Goal: Task Accomplishment & Management: Use online tool/utility

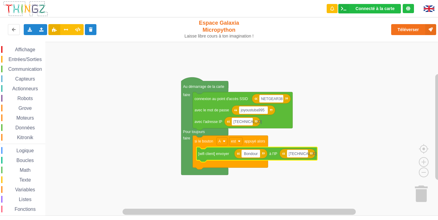
click at [254, 154] on input "Bondour" at bounding box center [251, 154] width 19 height 8
type input "Bonjour"
click at [295, 152] on text "10.0.0.109" at bounding box center [302, 153] width 28 height 4
click at [295, 152] on input "10.0.0.109" at bounding box center [296, 154] width 21 height 8
type input "[TECHNICAL_ID]"
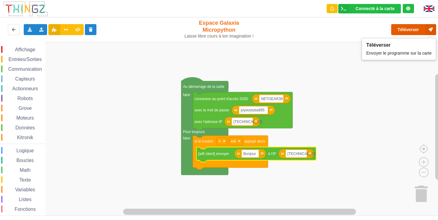
click at [413, 25] on button "Téléverser" at bounding box center [414, 29] width 45 height 11
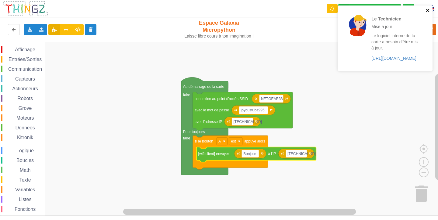
click at [429, 12] on icon "close" at bounding box center [428, 10] width 3 height 3
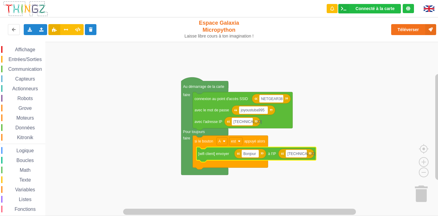
click at [382, 86] on rect "Espace de travail de Blocky" at bounding box center [221, 129] width 443 height 174
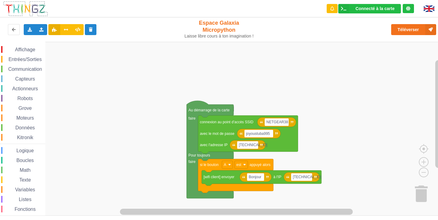
click at [126, 118] on rect "Espace de travail de Blocky" at bounding box center [221, 129] width 443 height 174
click at [360, 110] on rect "Espace de travail de Blocky" at bounding box center [221, 129] width 443 height 174
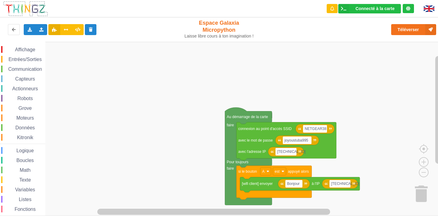
click at [154, 100] on div "Affichage Entrées/Sorties Communication Capteurs Actionneurs Robots Grove Moteu…" at bounding box center [221, 129] width 443 height 174
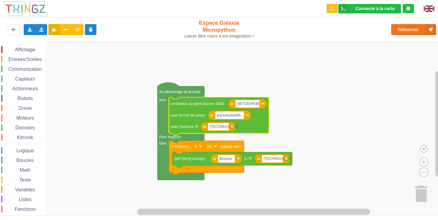
click at [277, 78] on rect "Espace de travail de Blocky" at bounding box center [221, 129] width 443 height 174
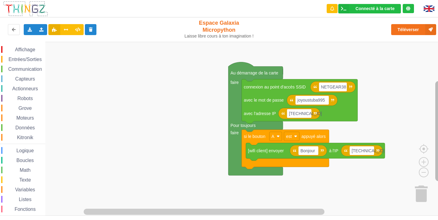
click at [436, 94] on rect "Espace de travail de Blocky" at bounding box center [439, 131] width 6 height 100
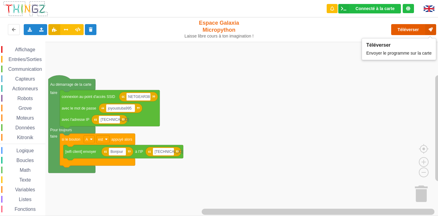
click at [408, 30] on button "Téléverser" at bounding box center [414, 29] width 45 height 11
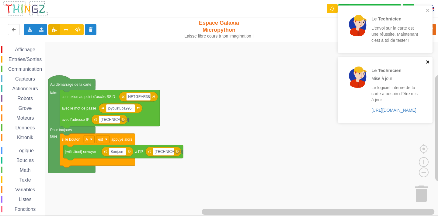
click at [428, 62] on icon "close" at bounding box center [428, 61] width 3 height 3
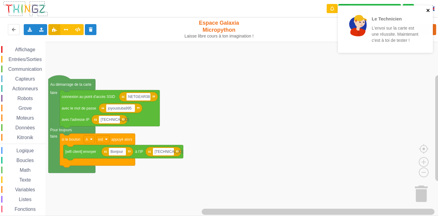
click at [431, 9] on icon "close" at bounding box center [429, 10] width 4 height 5
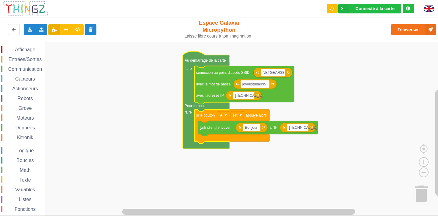
click at [22, 67] on span "Communication" at bounding box center [25, 68] width 36 height 5
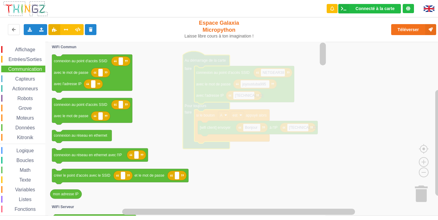
click at [18, 63] on div "Affichage Entrées/Sorties Communication Capteurs Actionneurs Robots Grove Moteu…" at bounding box center [22, 137] width 45 height 182
click at [23, 52] on div "Affichage" at bounding box center [23, 49] width 44 height 7
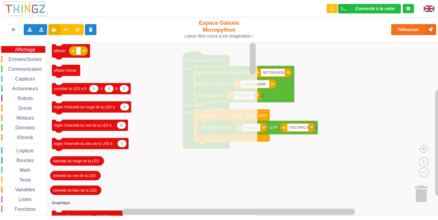
click at [22, 60] on span "Entrées/Sorties" at bounding box center [25, 59] width 35 height 5
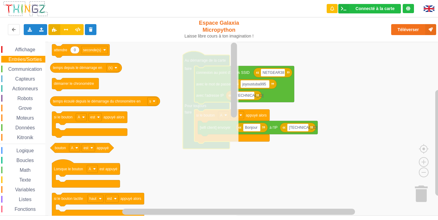
click at [23, 70] on span "Communication" at bounding box center [25, 68] width 36 height 5
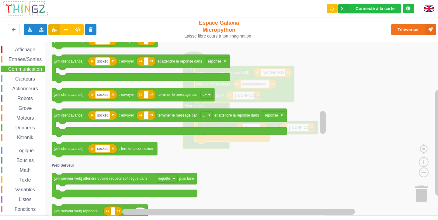
click at [376, 91] on rect "Espace de travail de Blocky" at bounding box center [221, 129] width 443 height 174
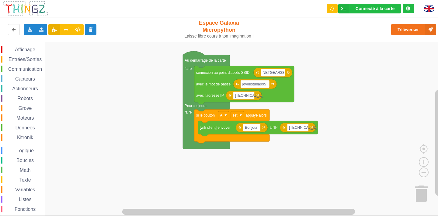
click at [22, 71] on span "Communication" at bounding box center [25, 68] width 36 height 5
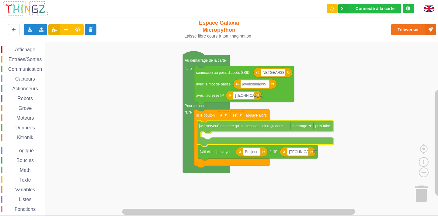
click at [265, 128] on div "Affichage Entrées/Sorties Communication Capteurs Actionneurs Robots Grove Moteu…" at bounding box center [221, 129] width 443 height 174
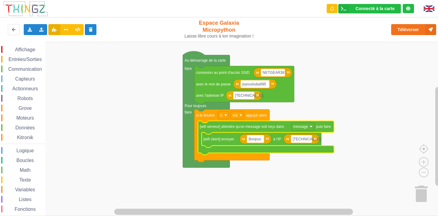
click at [362, 110] on rect "Espace de travail de Blocky" at bounding box center [221, 129] width 443 height 174
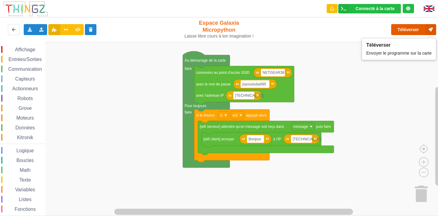
click at [408, 26] on button "Téléverser" at bounding box center [414, 29] width 45 height 11
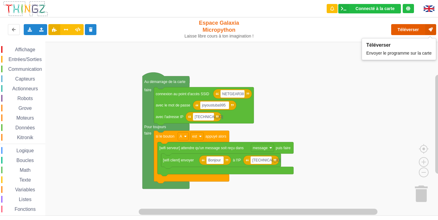
click at [402, 30] on button "Téléverser" at bounding box center [414, 29] width 45 height 11
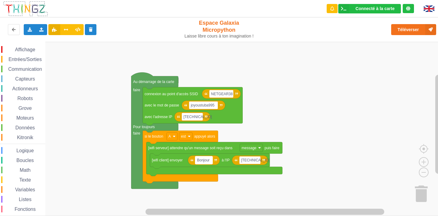
click at [206, 160] on text "Bonjour" at bounding box center [203, 160] width 12 height 4
click at [206, 160] on input "Bonjour" at bounding box center [203, 160] width 17 height 8
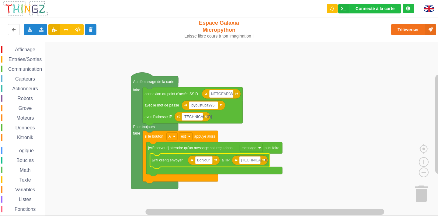
click at [367, 119] on rect "Espace de travail de Blocky" at bounding box center [221, 129] width 443 height 174
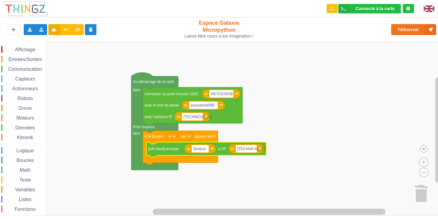
click at [345, 98] on rect "Espace de travail de Blocky" at bounding box center [221, 129] width 443 height 174
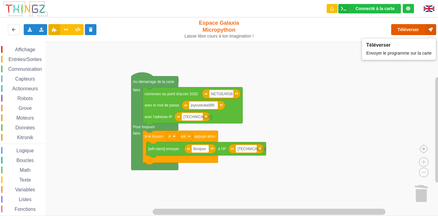
click at [409, 30] on button "Téléverser" at bounding box center [414, 29] width 45 height 11
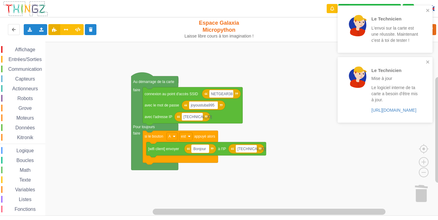
click at [207, 148] on rect "Espace de travail de Blocky" at bounding box center [200, 149] width 17 height 8
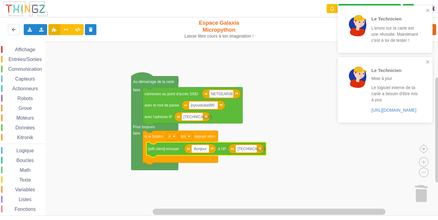
click at [207, 148] on input "Bonjour" at bounding box center [200, 149] width 17 height 8
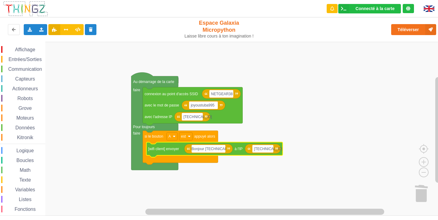
type input "Bonjour 10.0.0.103"
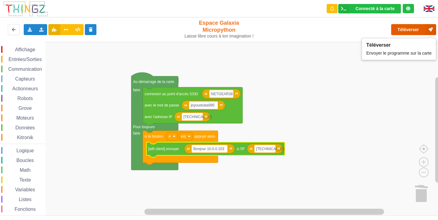
click at [414, 30] on button "Téléverser" at bounding box center [414, 29] width 45 height 11
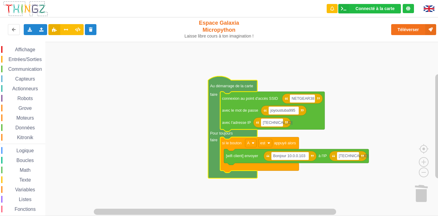
click at [24, 70] on span "Communication" at bounding box center [25, 68] width 36 height 5
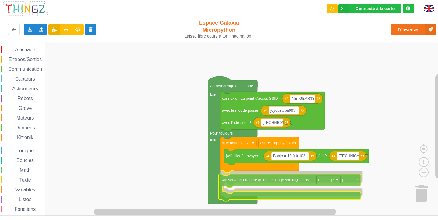
click at [234, 181] on div "Affichage Entrées/Sorties Communication Capteurs Actionneurs Robots Grove Moteu…" at bounding box center [221, 129] width 443 height 174
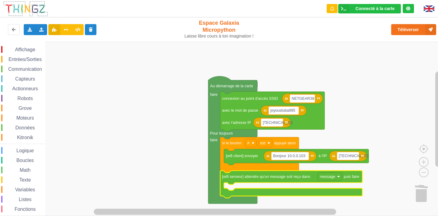
click at [24, 49] on span "Affichage" at bounding box center [25, 49] width 22 height 5
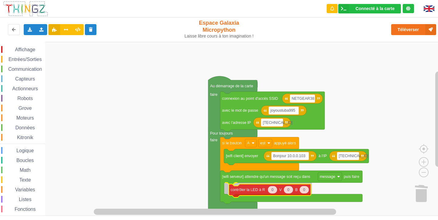
click at [260, 189] on div "Affichage Entrées/Sorties Communication Capteurs Actionneurs Robots Grove Moteu…" at bounding box center [221, 129] width 443 height 174
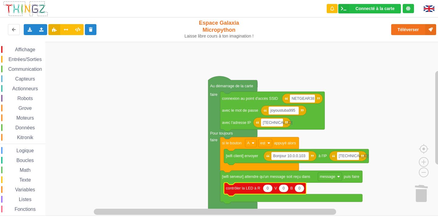
click at [266, 190] on icon "Espace de travail de Blocky" at bounding box center [267, 188] width 9 height 8
click at [266, 190] on input "0" at bounding box center [268, 188] width 10 height 8
type input "100"
click at [287, 188] on text "0" at bounding box center [286, 188] width 2 height 4
click at [287, 188] on input "0" at bounding box center [286, 188] width 10 height 8
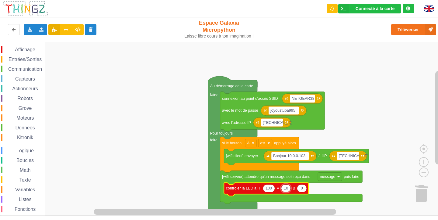
type input "100"
click at [304, 187] on text "0" at bounding box center [304, 188] width 2 height 4
click at [304, 187] on input "0" at bounding box center [305, 188] width 10 height 8
type input "100"
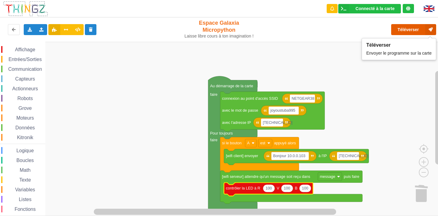
click at [406, 28] on button "Téléverser" at bounding box center [414, 29] width 45 height 11
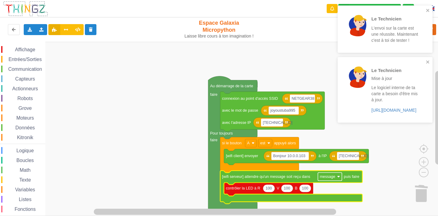
click at [335, 177] on text "message" at bounding box center [328, 176] width 16 height 4
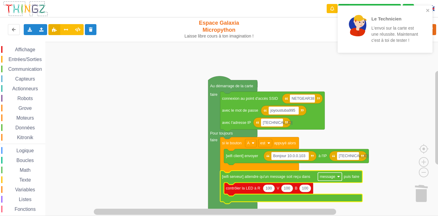
click at [335, 177] on text "message" at bounding box center [328, 176] width 16 height 4
click at [339, 176] on image "Espace de travail de Blocky" at bounding box center [338, 176] width 3 height 3
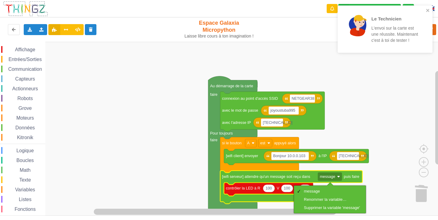
click at [154, 189] on rect "Espace de travail de Blocky" at bounding box center [221, 129] width 443 height 174
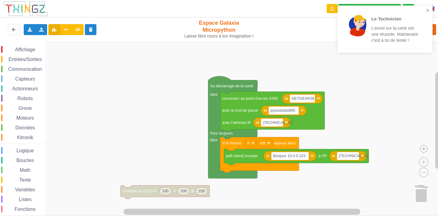
drag, startPoint x: 26, startPoint y: 69, endPoint x: 36, endPoint y: 67, distance: 10.6
click at [26, 69] on span "Communication" at bounding box center [25, 68] width 36 height 5
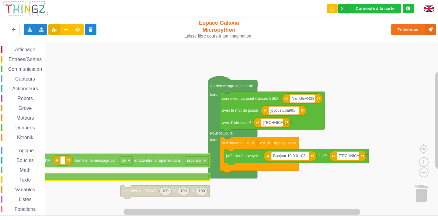
click at [0, 160] on div "Affichage Entrées/Sorties Communication Capteurs Actionneurs Robots Grove Moteu…" at bounding box center [221, 129] width 443 height 174
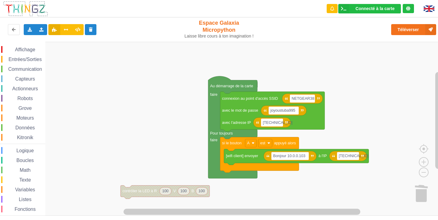
click at [20, 69] on span "Communication" at bounding box center [25, 68] width 36 height 5
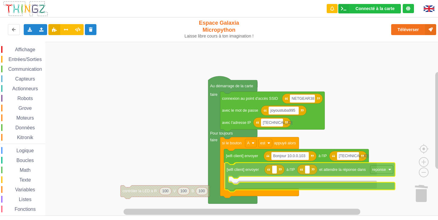
click at [243, 164] on div "Affichage Entrées/Sorties Communication Capteurs Actionneurs Robots Grove Moteu…" at bounding box center [221, 129] width 443 height 174
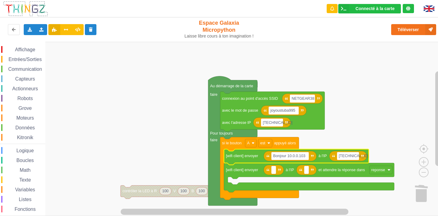
click at [243, 158] on icon "Espace de travail de Blocky" at bounding box center [296, 157] width 145 height 16
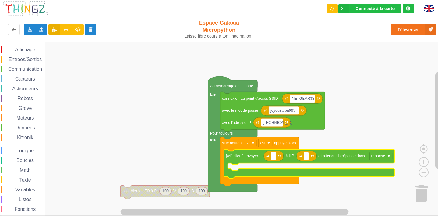
click at [274, 158] on text "Espace de travail de Blocky" at bounding box center [273, 155] width 1 height 4
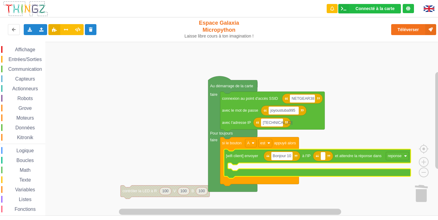
type input "Bonjour 103"
click at [328, 157] on text "Espace de travail de Blocky" at bounding box center [327, 155] width 1 height 4
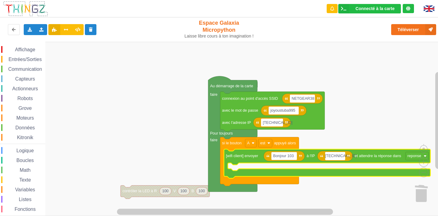
type input "10.0.0.113"
click at [371, 113] on rect "Espace de travail de Blocky" at bounding box center [221, 129] width 443 height 174
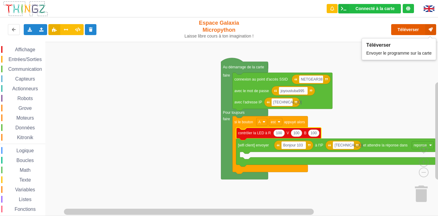
click at [408, 28] on button "Téléverser" at bounding box center [414, 29] width 45 height 11
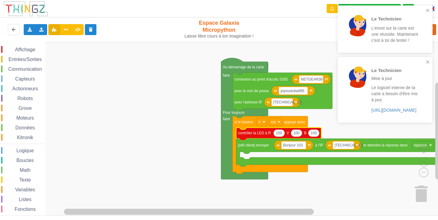
click at [30, 48] on span "Affichage" at bounding box center [25, 49] width 22 height 5
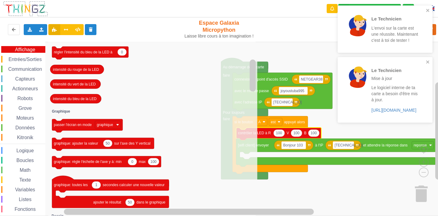
click at [275, 51] on rect "Espace de travail de Blocky" at bounding box center [221, 129] width 443 height 174
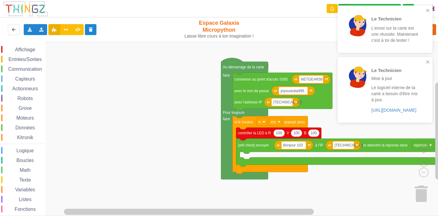
click at [21, 48] on span "Affichage" at bounding box center [25, 49] width 22 height 5
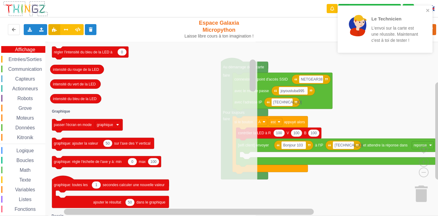
click at [16, 54] on div "Affichage Entrées/Sorties Communication Capteurs Actionneurs Robots Grove Moteu…" at bounding box center [22, 137] width 45 height 182
click at [17, 60] on span "Entrées/Sorties" at bounding box center [25, 59] width 35 height 5
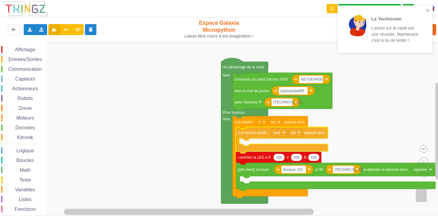
click at [259, 134] on div "Affichage Entrées/Sorties Communication Capteurs Actionneurs Robots Grove Moteu…" at bounding box center [221, 129] width 443 height 174
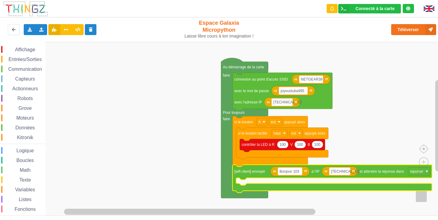
click at [30, 50] on span "Affichage" at bounding box center [25, 49] width 22 height 5
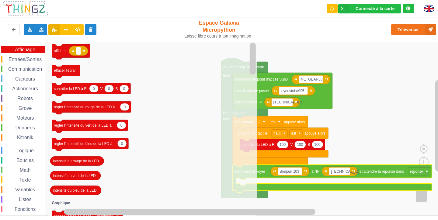
click at [30, 50] on span "Affichage" at bounding box center [25, 49] width 22 height 5
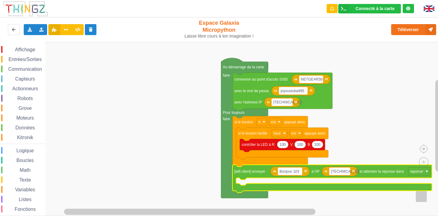
click at [29, 58] on span "Entrées/Sorties" at bounding box center [25, 59] width 35 height 5
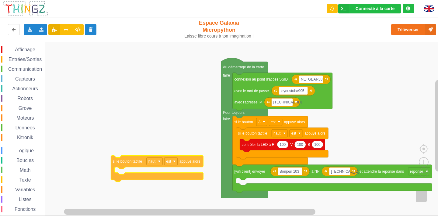
click at [136, 160] on div "Affichage Entrées/Sorties Communication Capteurs Actionneurs Robots Grove Moteu…" at bounding box center [221, 129] width 443 height 174
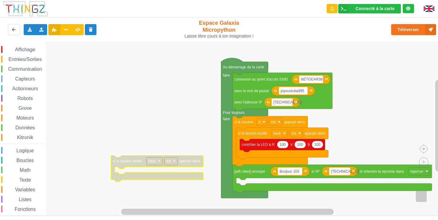
click at [159, 161] on image "Espace de travail de Blocky" at bounding box center [159, 161] width 3 height 3
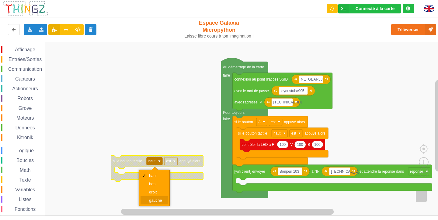
click at [157, 198] on div "gauche" at bounding box center [156, 200] width 15 height 5
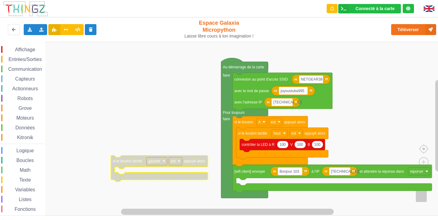
click at [28, 60] on span "Entrées/Sorties" at bounding box center [25, 59] width 35 height 5
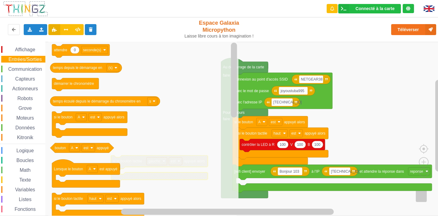
click at [28, 60] on span "Entrées/Sorties" at bounding box center [25, 59] width 35 height 5
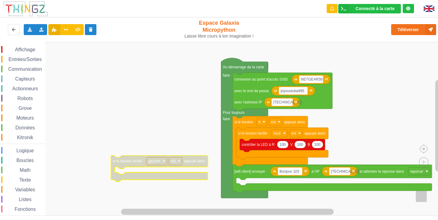
click at [30, 47] on div "Affichage" at bounding box center [23, 49] width 44 height 7
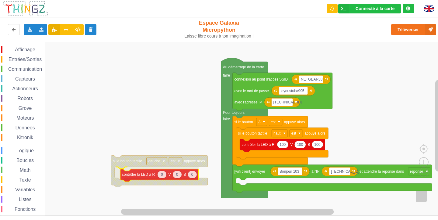
click at [131, 177] on div "Affichage Entrées/Sorties Communication Capteurs Actionneurs Robots Grove Moteu…" at bounding box center [221, 129] width 443 height 174
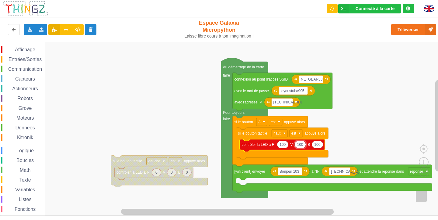
type input "0"
click at [317, 143] on text "100" at bounding box center [315, 144] width 6 height 4
click at [317, 143] on input "100" at bounding box center [316, 144] width 12 height 8
type input "0"
click at [369, 142] on rect "Espace de travail de Blocky" at bounding box center [221, 129] width 443 height 174
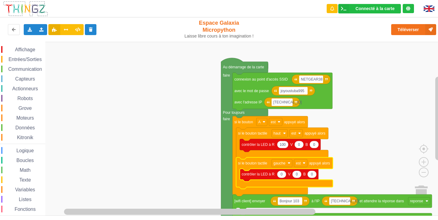
click at [298, 174] on icon "Espace de travail de Blocky" at bounding box center [297, 173] width 9 height 7
click at [298, 174] on input "0" at bounding box center [297, 174] width 9 height 8
type input "100"
click at [17, 70] on span "Communication" at bounding box center [25, 68] width 36 height 5
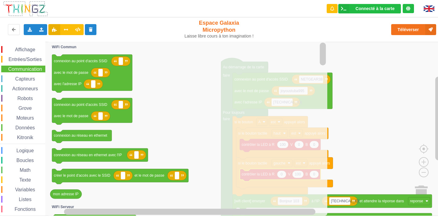
drag, startPoint x: 19, startPoint y: 64, endPoint x: 19, endPoint y: 59, distance: 4.9
click at [19, 63] on div "Affichage Entrées/Sorties Communication Capteurs Actionneurs Robots Grove Moteu…" at bounding box center [22, 137] width 45 height 182
click at [19, 57] on span "Entrées/Sorties" at bounding box center [25, 59] width 35 height 5
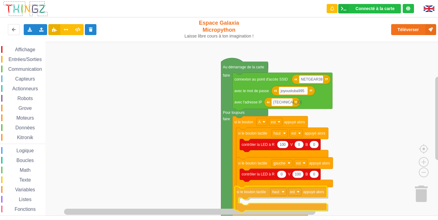
click at [254, 191] on div "Affichage Entrées/Sorties Communication Capteurs Actionneurs Robots Grove Moteu…" at bounding box center [221, 129] width 443 height 174
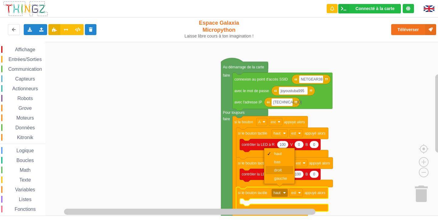
click at [273, 169] on div "droit" at bounding box center [280, 170] width 28 height 8
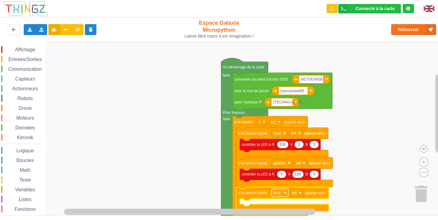
click at [278, 193] on text "droit" at bounding box center [277, 192] width 7 height 4
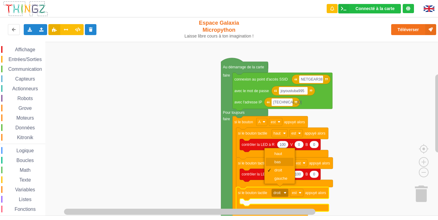
click at [276, 162] on div "bas" at bounding box center [282, 161] width 15 height 5
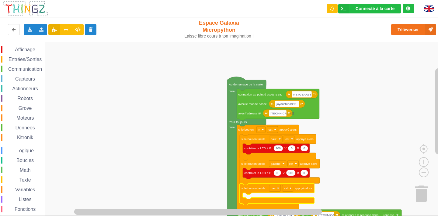
click at [18, 49] on span "Affichage" at bounding box center [25, 49] width 22 height 5
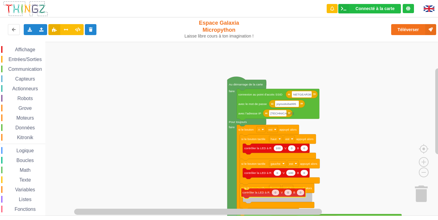
click at [267, 192] on div "Affichage Entrées/Sorties Communication Capteurs Actionneurs Robots Grove Moteu…" at bounding box center [221, 129] width 443 height 174
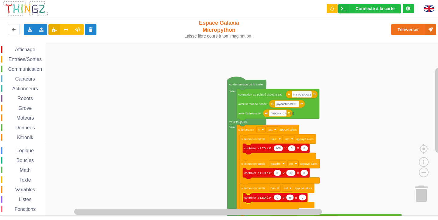
click at [302, 197] on text "0" at bounding box center [303, 196] width 2 height 3
click at [302, 197] on input "0" at bounding box center [303, 197] width 8 height 6
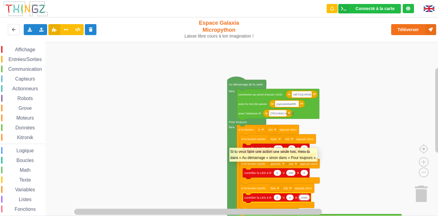
type input "100"
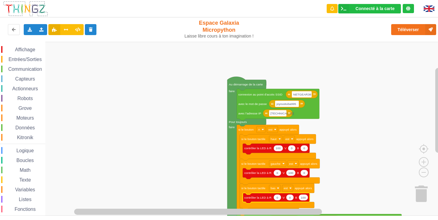
click at [211, 104] on rect "Espace de travail de Blocky" at bounding box center [221, 129] width 443 height 174
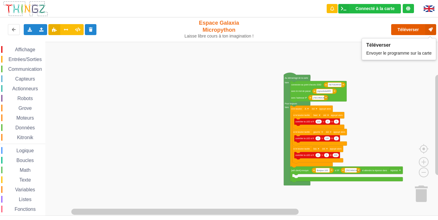
click at [416, 30] on button "Téléverser" at bounding box center [414, 29] width 45 height 11
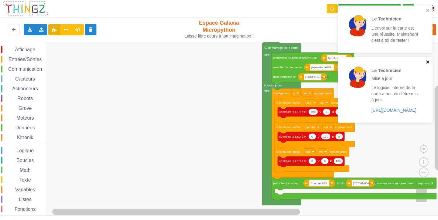
click at [428, 61] on icon "close" at bounding box center [428, 61] width 4 height 5
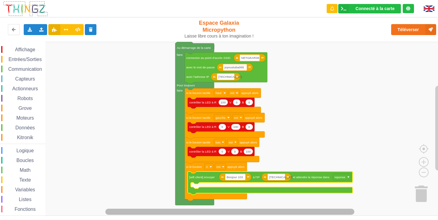
click at [324, 208] on g "Espace de travail de Blocky" at bounding box center [242, 212] width 386 height 8
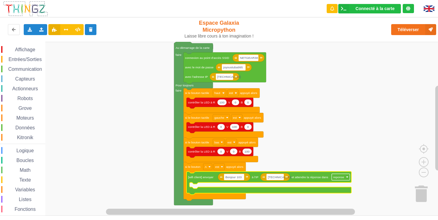
click at [341, 178] on text "reponse" at bounding box center [338, 176] width 11 height 3
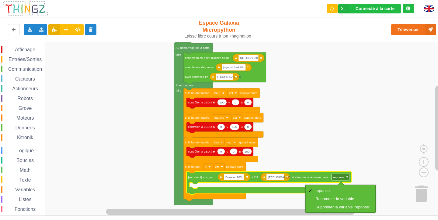
click at [340, 180] on rect "Espace de travail de Blocky" at bounding box center [341, 177] width 18 height 6
click at [355, 144] on rect "Espace de travail de Blocky" at bounding box center [221, 129] width 443 height 174
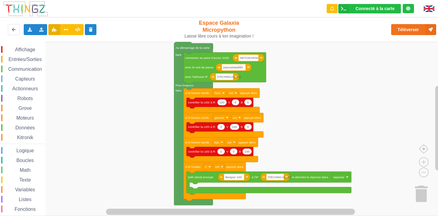
click at [21, 67] on span "Communication" at bounding box center [25, 68] width 36 height 5
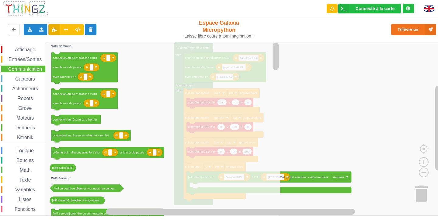
click at [21, 67] on span "Communication" at bounding box center [25, 68] width 36 height 5
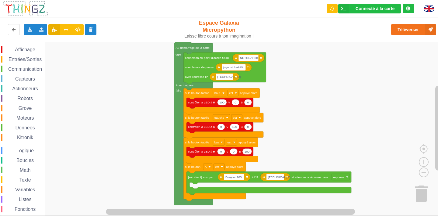
click at [22, 50] on span "Affichage" at bounding box center [25, 49] width 22 height 5
click at [9, 37] on div "Connecté à la carte Réglages Ouvrir le moniteur automatiquement Connexion autom…" at bounding box center [219, 106] width 447 height 220
click at [21, 49] on span "Affichage" at bounding box center [25, 49] width 22 height 5
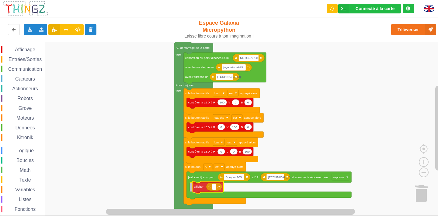
click at [206, 187] on div "Affichage Entrées/Sorties Communication Capteurs Actionneurs Robots Grove Moteu…" at bounding box center [221, 129] width 443 height 174
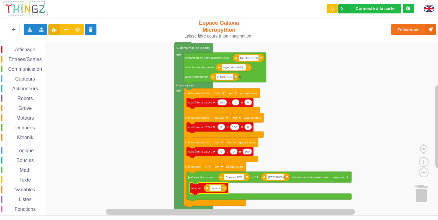
type input "reponse"
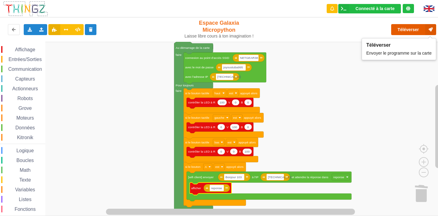
click at [415, 29] on button "Téléverser" at bounding box center [414, 29] width 45 height 11
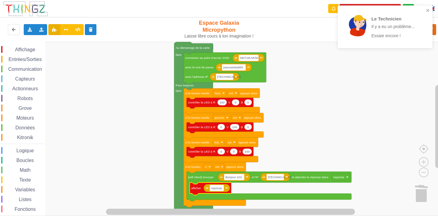
click at [428, 7] on div "Le Technicien Il y a eu un problème... Essaie encore !" at bounding box center [385, 26] width 95 height 43
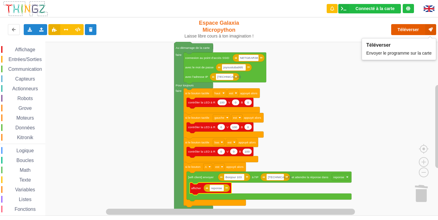
click at [403, 25] on button "Téléverser" at bounding box center [414, 29] width 45 height 11
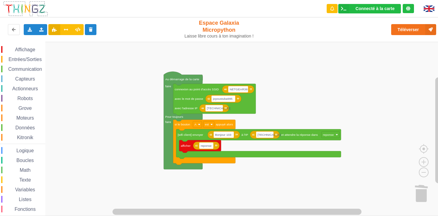
click at [164, 88] on div "Affichage Entrées/Sorties Communication Capteurs Actionneurs Robots Grove Moteu…" at bounding box center [221, 129] width 443 height 174
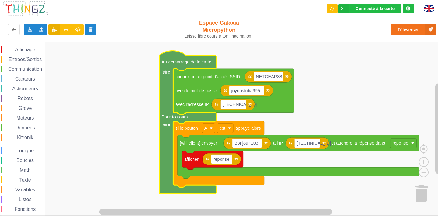
click at [38, 135] on div "Kitronik" at bounding box center [23, 137] width 44 height 7
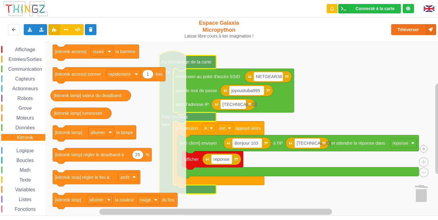
click at [9, 133] on div "Affichage Entrées/Sorties Communication Capteurs Actionneurs Robots Grove Moteu…" at bounding box center [22, 137] width 45 height 182
click at [8, 134] on div "Kitronik" at bounding box center [23, 137] width 44 height 7
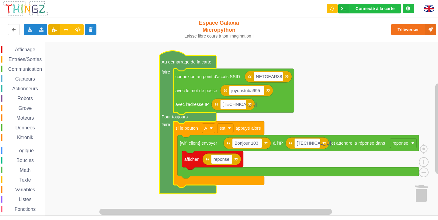
click at [28, 138] on span "Kitronik" at bounding box center [25, 137] width 18 height 5
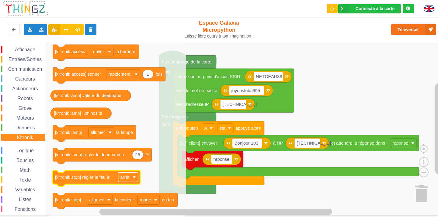
click at [120, 179] on rect "Espace de travail de Blocky" at bounding box center [128, 176] width 20 height 9
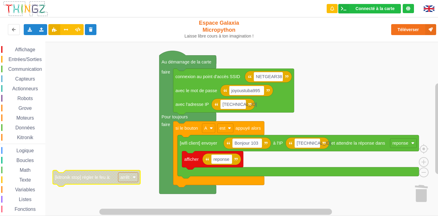
click at [121, 178] on text "arrêt" at bounding box center [125, 176] width 9 height 5
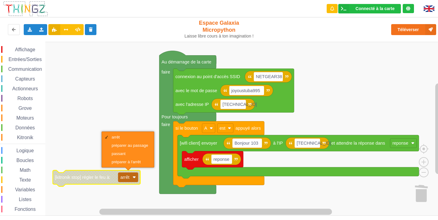
click at [72, 150] on rect "Espace de travail de Blocky" at bounding box center [221, 129] width 443 height 174
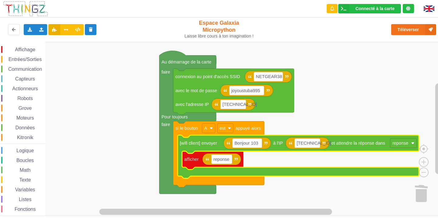
click at [258, 141] on text "Bonjour 103" at bounding box center [247, 142] width 24 height 5
click at [258, 141] on input "Bonjour 103" at bounding box center [248, 142] width 30 height 9
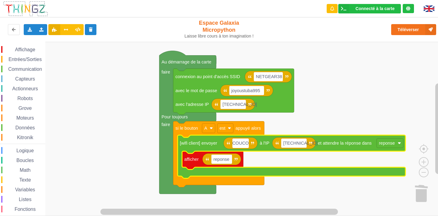
type input "COUCOU"
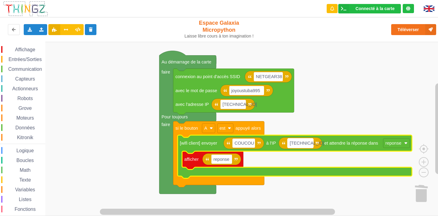
click at [309, 146] on rect "Espace de travail de Blocky" at bounding box center [301, 142] width 26 height 9
click at [311, 143] on input "10.0.0.113" at bounding box center [301, 142] width 26 height 9
type input "[TECHNICAL_ID]"
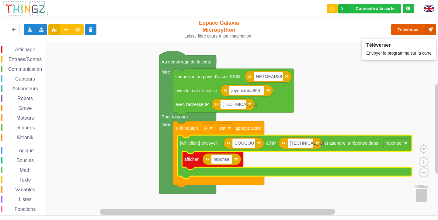
click at [402, 31] on button "Téléverser" at bounding box center [414, 29] width 45 height 11
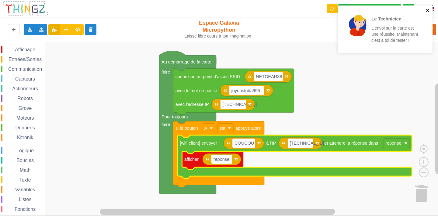
click at [429, 8] on icon "close" at bounding box center [428, 10] width 4 height 5
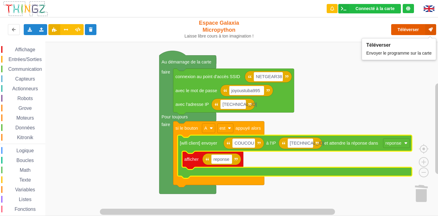
click at [393, 26] on button "Téléverser" at bounding box center [414, 29] width 45 height 11
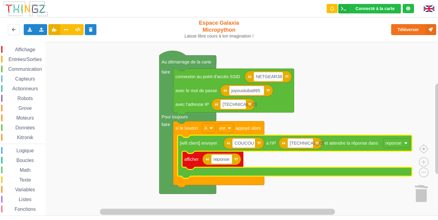
click at [29, 50] on span "Affichage" at bounding box center [25, 49] width 22 height 5
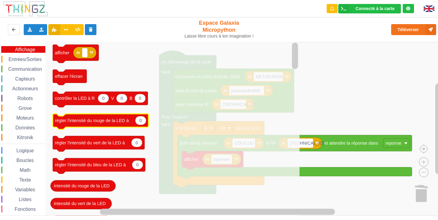
click at [139, 121] on icon "Espace de travail de Blocky" at bounding box center [140, 120] width 11 height 9
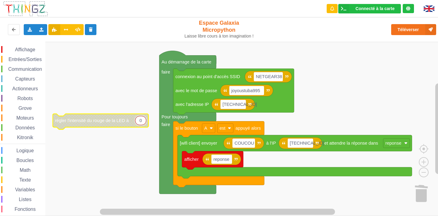
click at [139, 121] on input "0" at bounding box center [140, 120] width 11 height 9
type input "1"
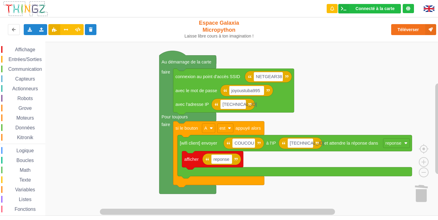
click at [35, 61] on span "Entrées/Sorties" at bounding box center [25, 59] width 35 height 5
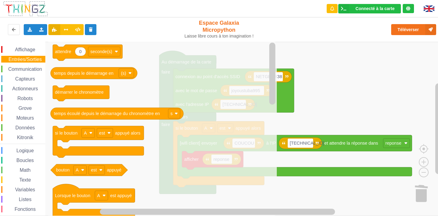
click at [35, 61] on span "Entrées/Sorties" at bounding box center [25, 59] width 35 height 5
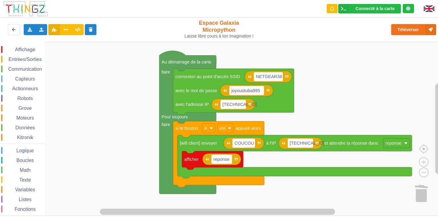
click at [35, 61] on span "Entrées/Sorties" at bounding box center [25, 59] width 35 height 5
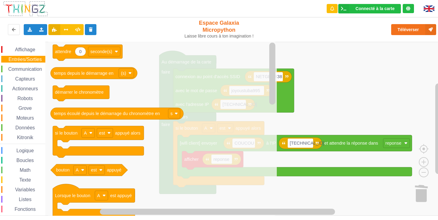
click at [35, 61] on span "Entrées/Sorties" at bounding box center [25, 59] width 35 height 5
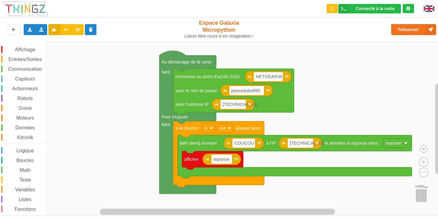
click at [35, 61] on span "Entrées/Sorties" at bounding box center [25, 59] width 35 height 5
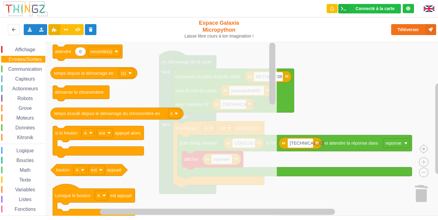
click at [35, 61] on span "Entrées/Sorties" at bounding box center [25, 59] width 35 height 5
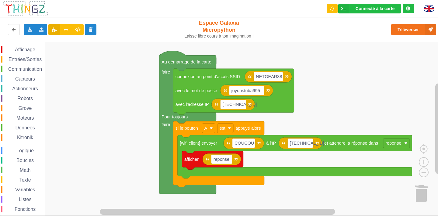
click at [35, 61] on span "Entrées/Sorties" at bounding box center [25, 59] width 35 height 5
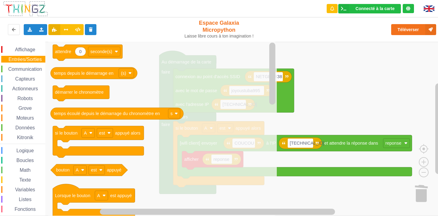
click at [35, 61] on span "Entrées/Sorties" at bounding box center [25, 59] width 35 height 5
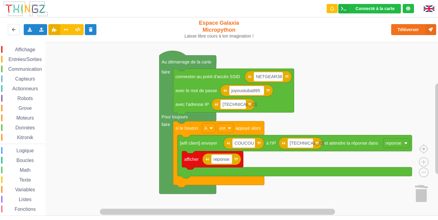
click at [35, 61] on span "Entrées/Sorties" at bounding box center [25, 59] width 35 height 5
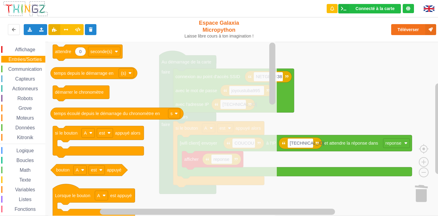
click at [35, 61] on span "Entrées/Sorties" at bounding box center [25, 59] width 35 height 5
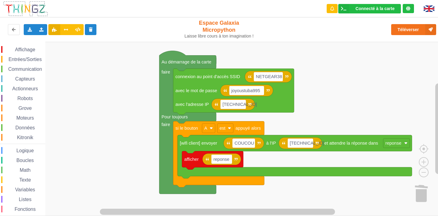
click at [35, 61] on span "Entrées/Sorties" at bounding box center [25, 59] width 35 height 5
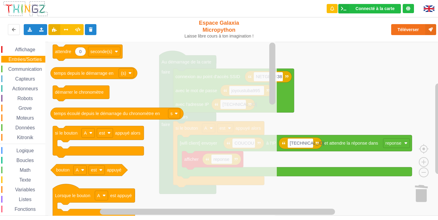
click at [35, 61] on span "Entrées/Sorties" at bounding box center [25, 59] width 35 height 5
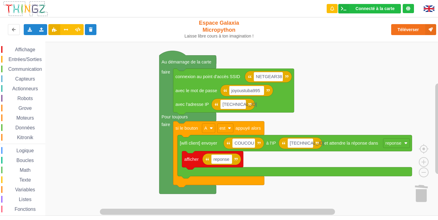
click at [35, 61] on span "Entrées/Sorties" at bounding box center [25, 59] width 35 height 5
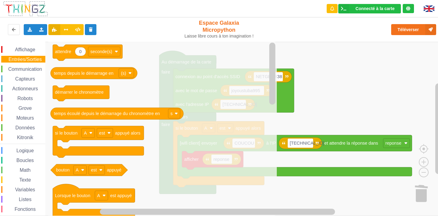
click at [35, 61] on span "Entrées/Sorties" at bounding box center [25, 59] width 35 height 5
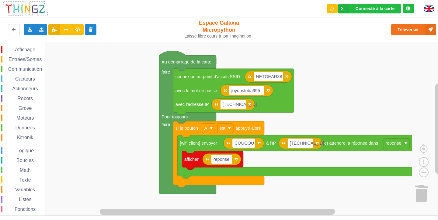
click at [35, 61] on span "Entrées/Sorties" at bounding box center [25, 59] width 35 height 5
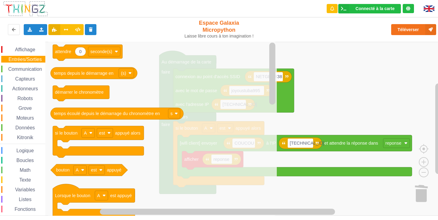
click at [35, 61] on span "Entrées/Sorties" at bounding box center [25, 59] width 35 height 5
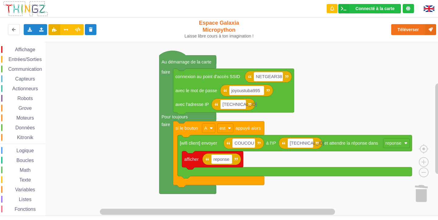
click at [35, 61] on span "Entrées/Sorties" at bounding box center [25, 59] width 35 height 5
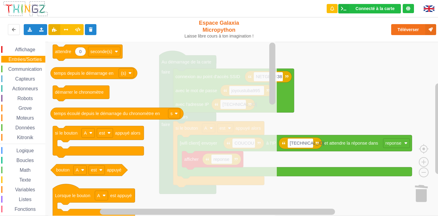
click at [35, 61] on span "Entrées/Sorties" at bounding box center [25, 59] width 35 height 5
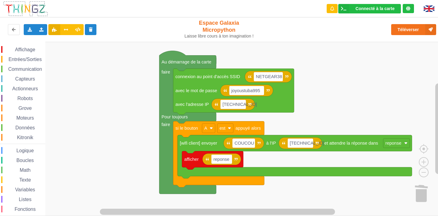
click at [35, 61] on span "Entrées/Sorties" at bounding box center [25, 59] width 35 height 5
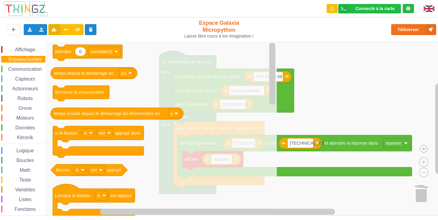
click at [35, 61] on span "Entrées/Sorties" at bounding box center [25, 59] width 35 height 5
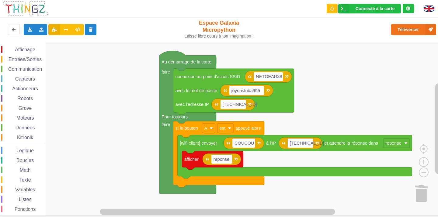
click at [35, 61] on span "Entrées/Sorties" at bounding box center [25, 59] width 35 height 5
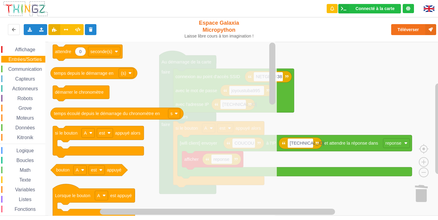
click at [35, 61] on span "Entrées/Sorties" at bounding box center [25, 59] width 35 height 5
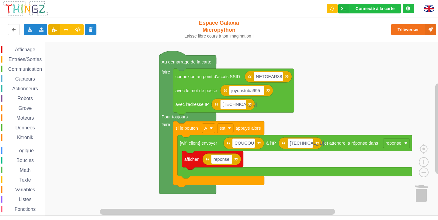
click at [35, 61] on span "Entrées/Sorties" at bounding box center [25, 59] width 35 height 5
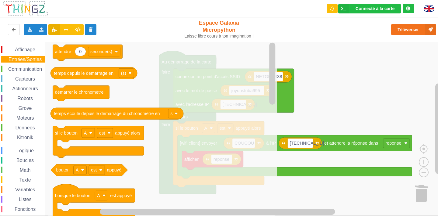
click at [35, 61] on span "Entrées/Sorties" at bounding box center [25, 59] width 35 height 5
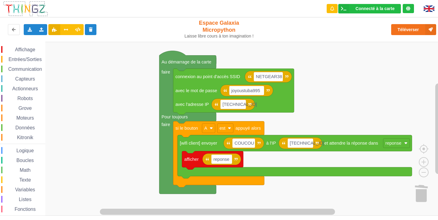
click at [35, 61] on span "Entrées/Sorties" at bounding box center [25, 59] width 35 height 5
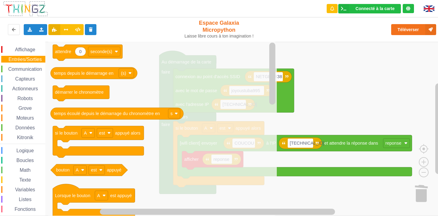
click at [35, 61] on span "Entrées/Sorties" at bounding box center [25, 59] width 35 height 5
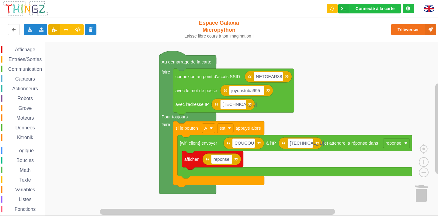
click at [35, 61] on span "Entrées/Sorties" at bounding box center [25, 59] width 35 height 5
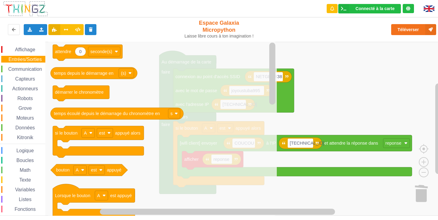
click at [35, 61] on span "Entrées/Sorties" at bounding box center [25, 59] width 35 height 5
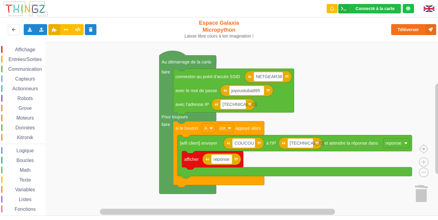
click at [35, 61] on span "Entrées/Sorties" at bounding box center [25, 59] width 35 height 5
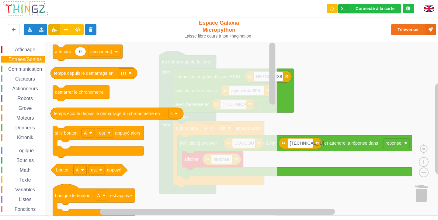
click at [35, 61] on span "Entrées/Sorties" at bounding box center [25, 59] width 35 height 5
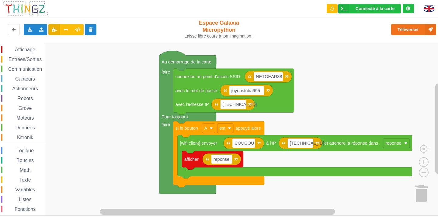
click at [35, 61] on span "Entrées/Sorties" at bounding box center [25, 59] width 35 height 5
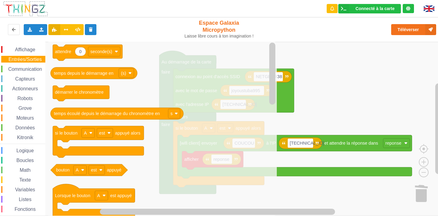
click at [35, 61] on span "Entrées/Sorties" at bounding box center [25, 59] width 35 height 5
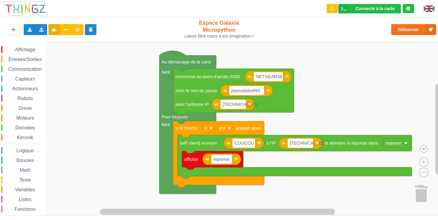
click at [35, 61] on span "Entrées/Sorties" at bounding box center [25, 59] width 35 height 5
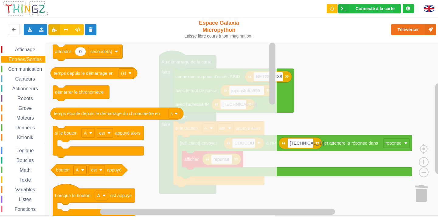
click at [35, 61] on span "Entrées/Sorties" at bounding box center [25, 59] width 35 height 5
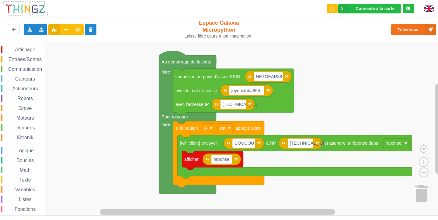
click at [35, 61] on span "Entrées/Sorties" at bounding box center [25, 59] width 35 height 5
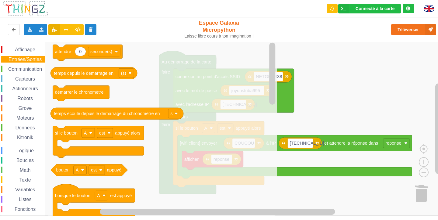
click at [35, 61] on span "Entrées/Sorties" at bounding box center [25, 59] width 35 height 5
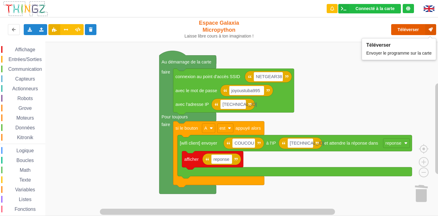
click at [396, 34] on button "Téléverser" at bounding box center [414, 29] width 45 height 11
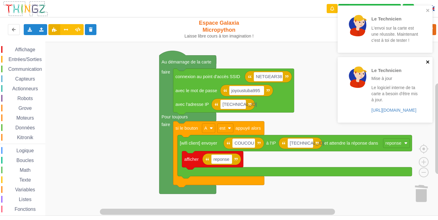
click at [429, 64] on icon "close" at bounding box center [428, 61] width 4 height 5
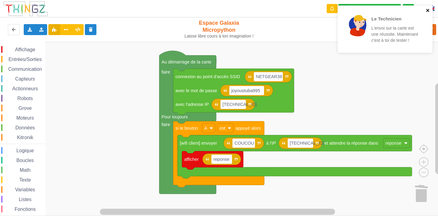
click at [430, 13] on button "close" at bounding box center [428, 11] width 4 height 6
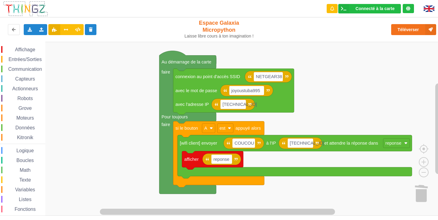
click at [13, 188] on span "Espace de travail de Blocky" at bounding box center [11, 189] width 5 height 5
click at [225, 164] on div "Affichage Entrées/Sorties Communication Capteurs Actionneurs Robots Grove Moteu…" at bounding box center [221, 129] width 443 height 174
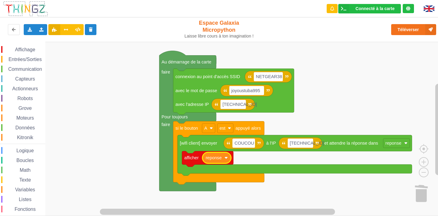
click at [28, 50] on span "Affichage" at bounding box center [25, 49] width 22 height 5
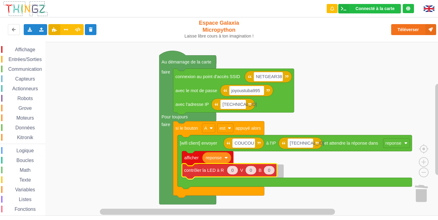
click at [208, 174] on div "Affichage Entrées/Sorties Communication Capteurs Actionneurs Robots Grove Moteu…" at bounding box center [221, 129] width 443 height 174
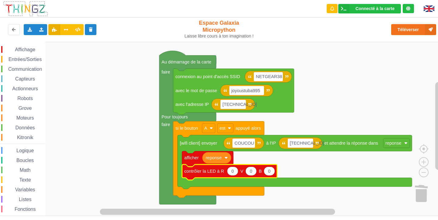
click at [269, 170] on text "0" at bounding box center [269, 170] width 2 height 5
type input "100"
click at [232, 173] on text "0" at bounding box center [233, 170] width 2 height 5
type input "100"
click at [23, 59] on span "Entrées/Sorties" at bounding box center [25, 59] width 35 height 5
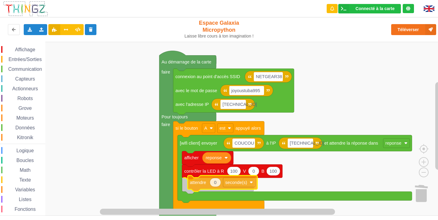
click at [199, 186] on div "Affichage Entrées/Sorties Communication Capteurs Actionneurs Robots Grove Moteu…" at bounding box center [221, 129] width 443 height 174
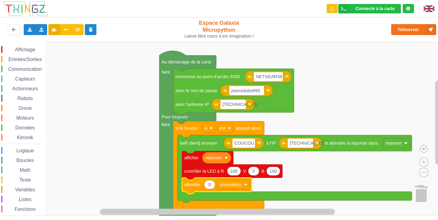
click at [211, 184] on icon "Espace de travail de Blocky" at bounding box center [209, 184] width 11 height 9
click at [211, 184] on input "0" at bounding box center [209, 184] width 11 height 9
type input "5"
click at [26, 48] on span "Affichage" at bounding box center [25, 49] width 22 height 5
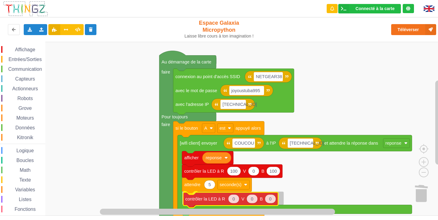
click at [214, 202] on div "Affichage Entrées/Sorties Communication Capteurs Actionneurs Robots Grove Moteu…" at bounding box center [221, 129] width 443 height 174
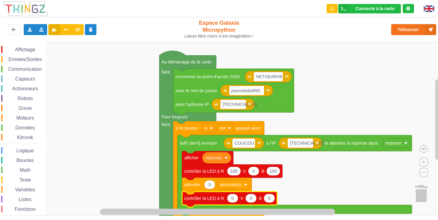
click at [96, 161] on rect "Espace de travail de Blocky" at bounding box center [221, 129] width 443 height 174
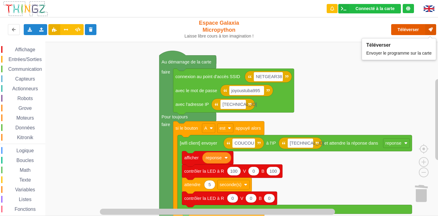
click at [419, 32] on button "Téléverser" at bounding box center [414, 29] width 45 height 11
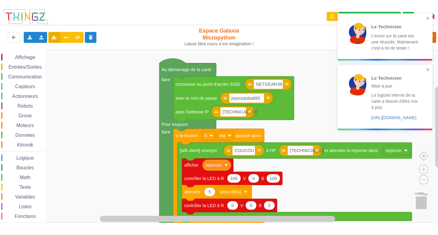
scroll to position [16, 0]
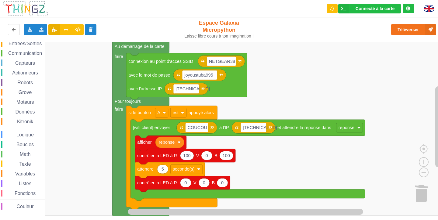
click at [283, 86] on div "Affichage Entrées/Sorties Communication Capteurs Actionneurs Robots Grove Moteu…" at bounding box center [221, 129] width 443 height 174
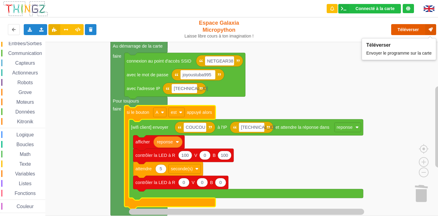
click at [409, 34] on button "Téléverser" at bounding box center [414, 29] width 45 height 11
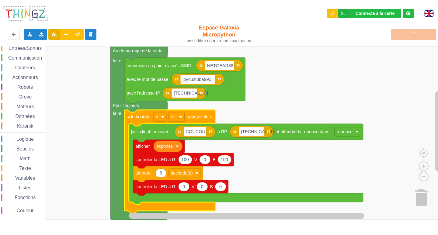
scroll to position [0, 0]
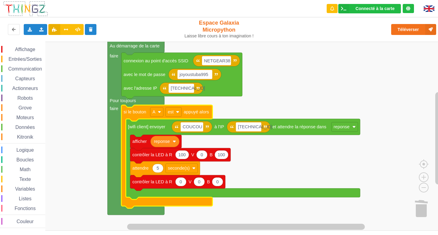
click at [387, 141] on rect "Espace de travail de Blocky" at bounding box center [221, 136] width 443 height 189
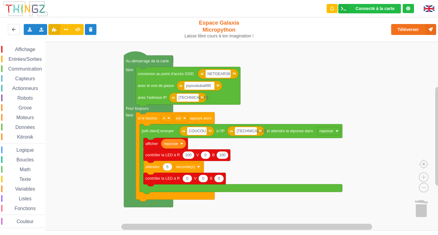
click at [355, 73] on rect "Espace de travail de Blocky" at bounding box center [221, 136] width 443 height 189
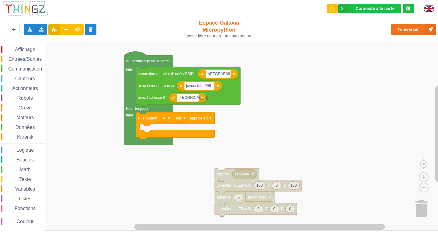
click at [22, 72] on div "Communication" at bounding box center [23, 68] width 44 height 7
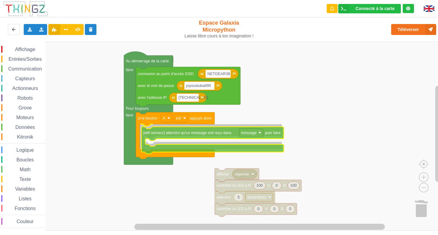
click at [180, 137] on div "Affichage Entrées/Sorties Communication Capteurs Actionneurs Robots Grove Moteu…" at bounding box center [221, 136] width 443 height 189
